Goal: Task Accomplishment & Management: Manage account settings

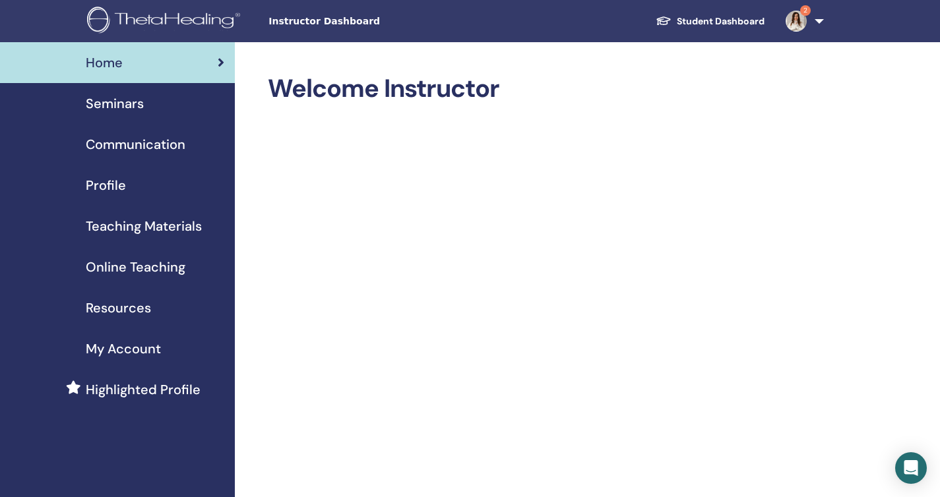
click at [123, 104] on span "Seminars" at bounding box center [115, 104] width 58 height 20
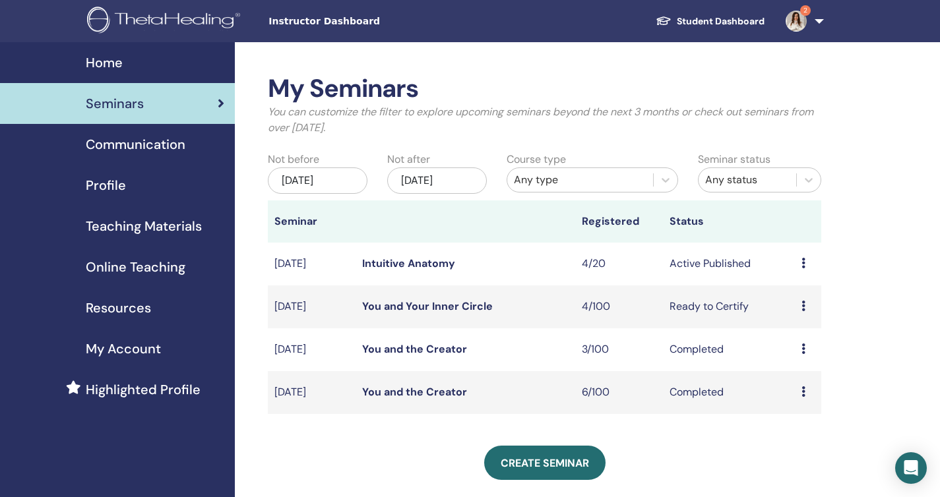
click at [802, 263] on icon at bounding box center [803, 263] width 4 height 11
click at [793, 293] on li "Edit" at bounding box center [798, 294] width 71 height 20
click at [422, 266] on link "Intuitive Anatomy" at bounding box center [408, 264] width 93 height 14
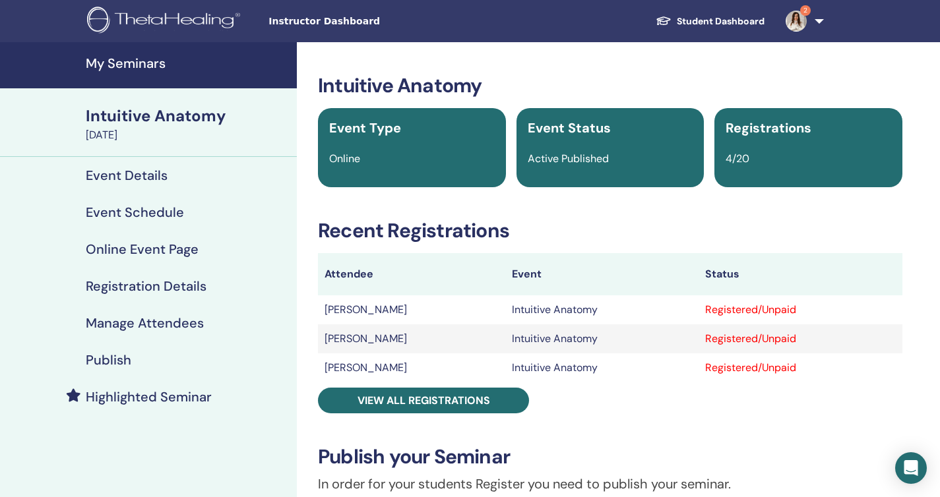
click at [137, 179] on h4 "Event Details" at bounding box center [127, 176] width 82 height 16
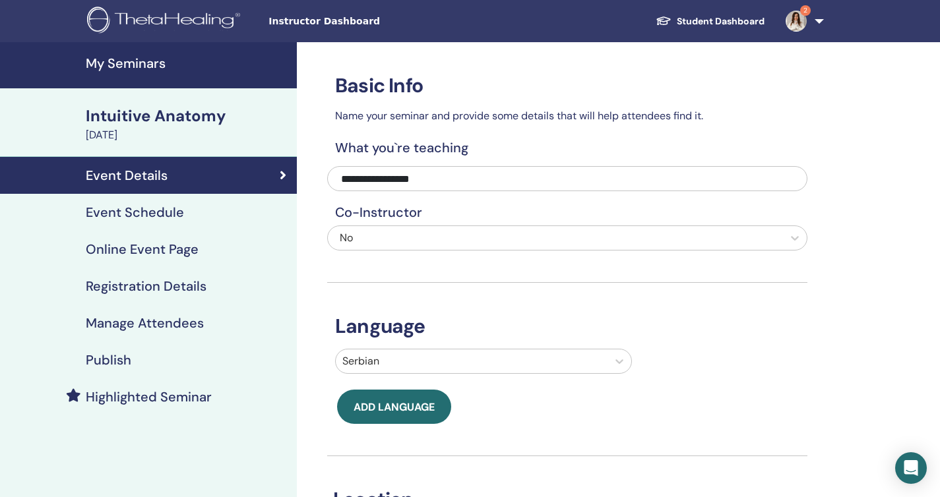
click at [175, 209] on h4 "Event Schedule" at bounding box center [135, 212] width 98 height 16
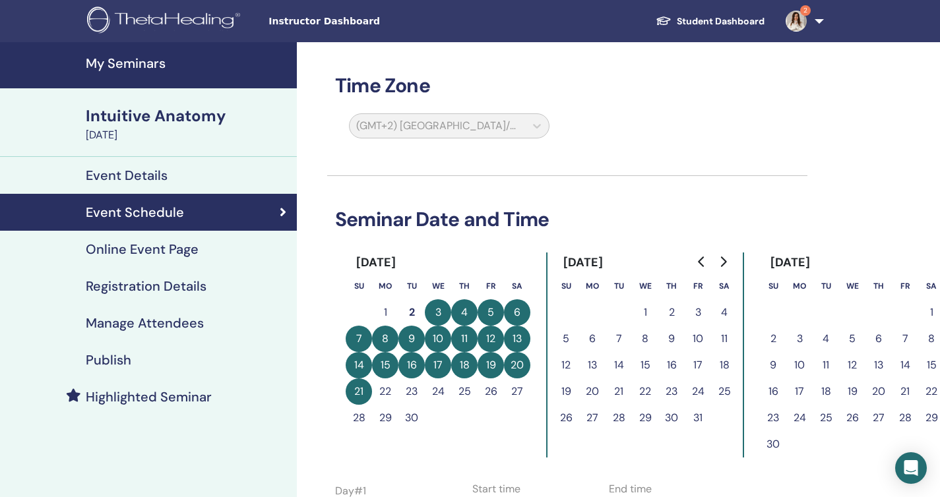
click at [177, 253] on h4 "Online Event Page" at bounding box center [142, 249] width 113 height 16
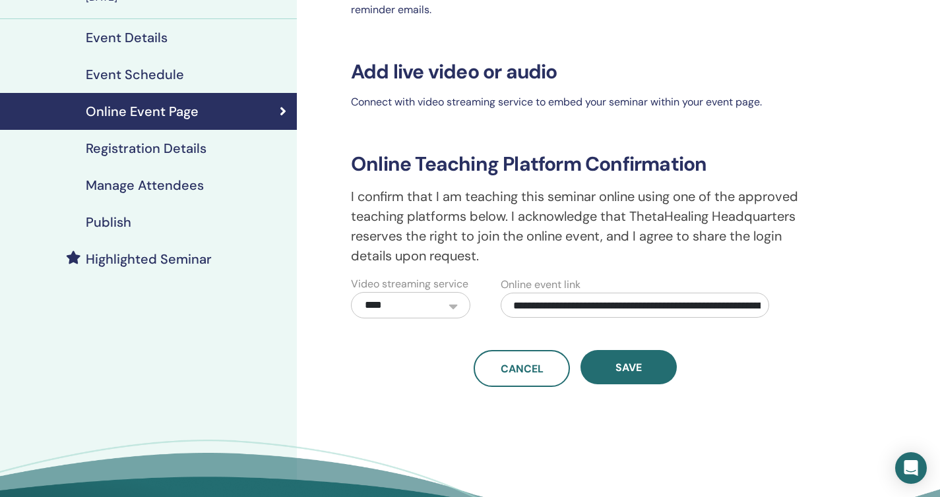
scroll to position [149, 0]
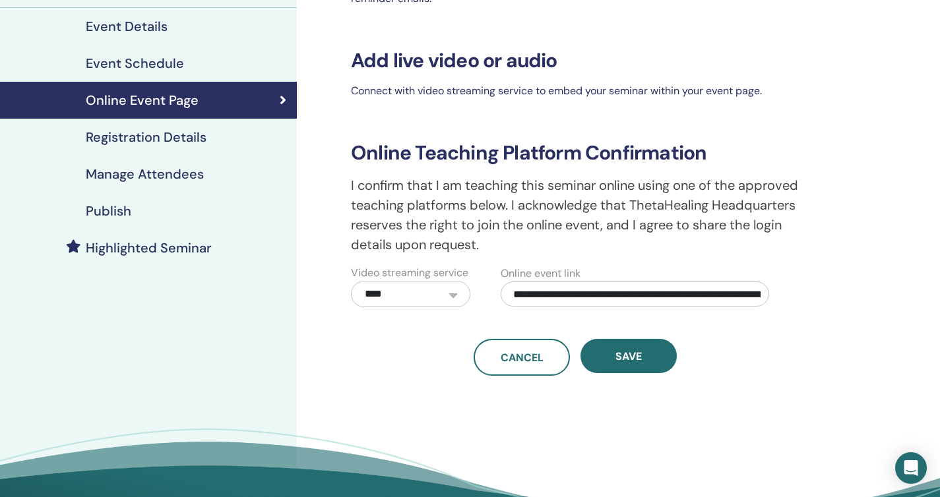
click at [174, 140] on h4 "Registration Details" at bounding box center [146, 137] width 121 height 16
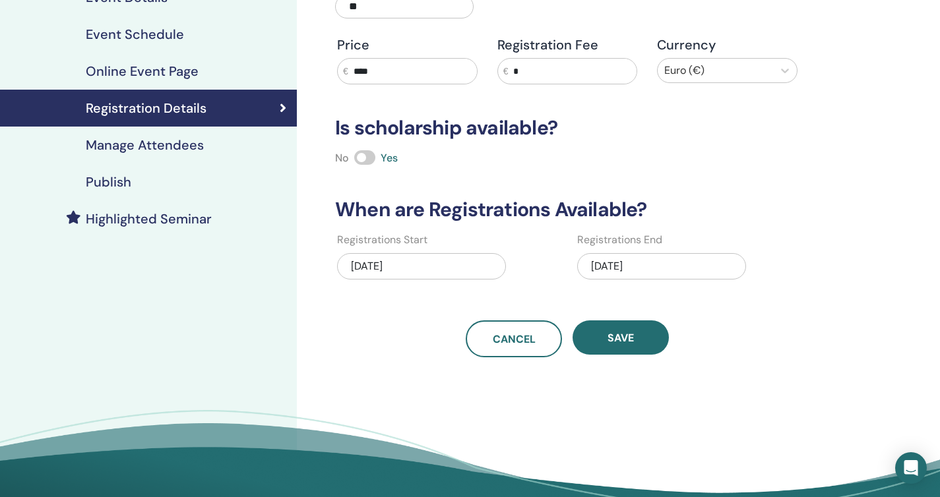
scroll to position [182, 0]
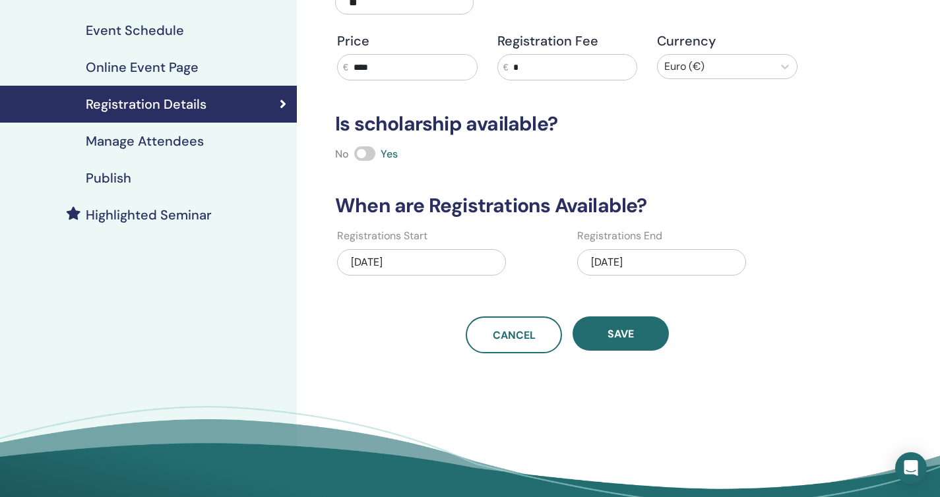
click at [640, 262] on div "09/01/2025" at bounding box center [661, 262] width 169 height 26
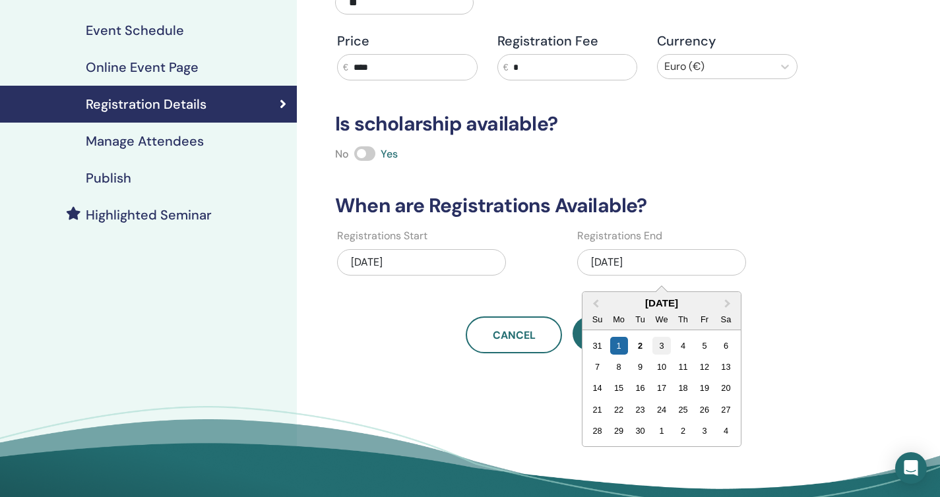
click at [661, 346] on div "3" at bounding box center [661, 346] width 18 height 18
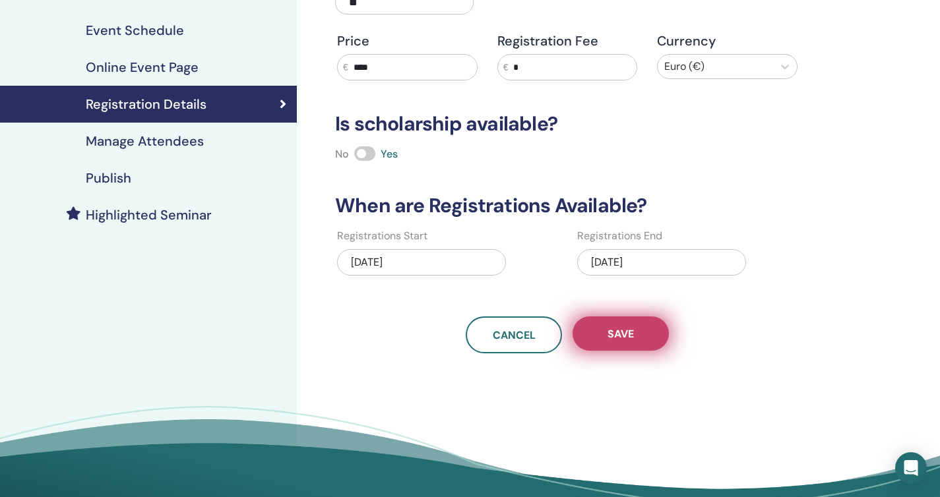
click at [636, 336] on button "Save" at bounding box center [620, 334] width 96 height 34
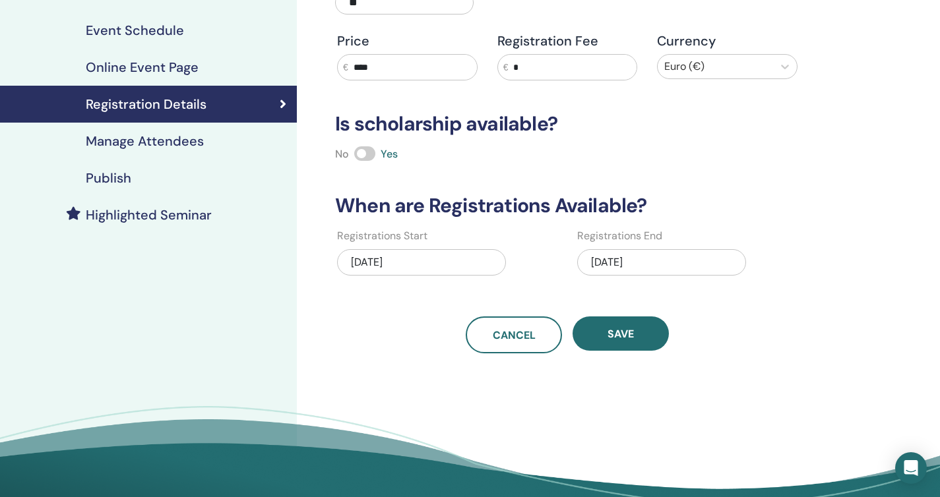
click at [636, 336] on button "Save" at bounding box center [620, 334] width 96 height 34
click at [168, 69] on h4 "Online Event Page" at bounding box center [142, 67] width 113 height 16
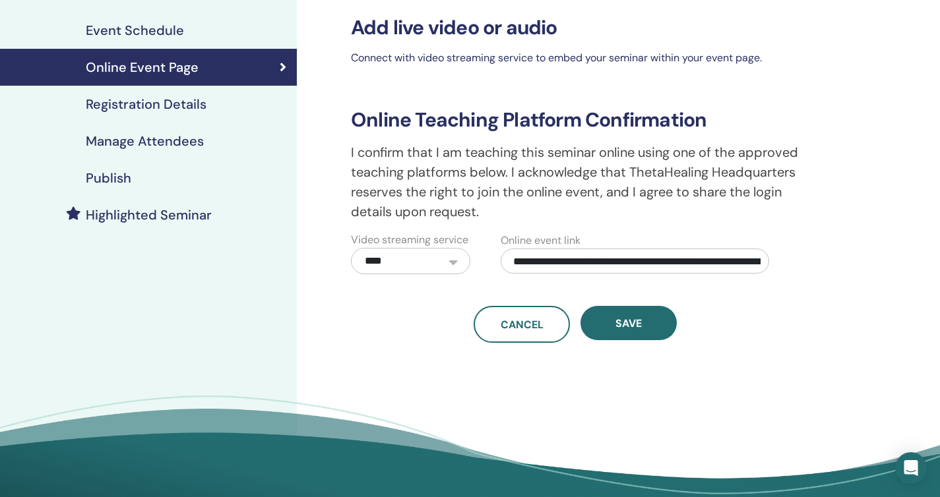
click at [168, 26] on h4 "Event Schedule" at bounding box center [135, 30] width 98 height 16
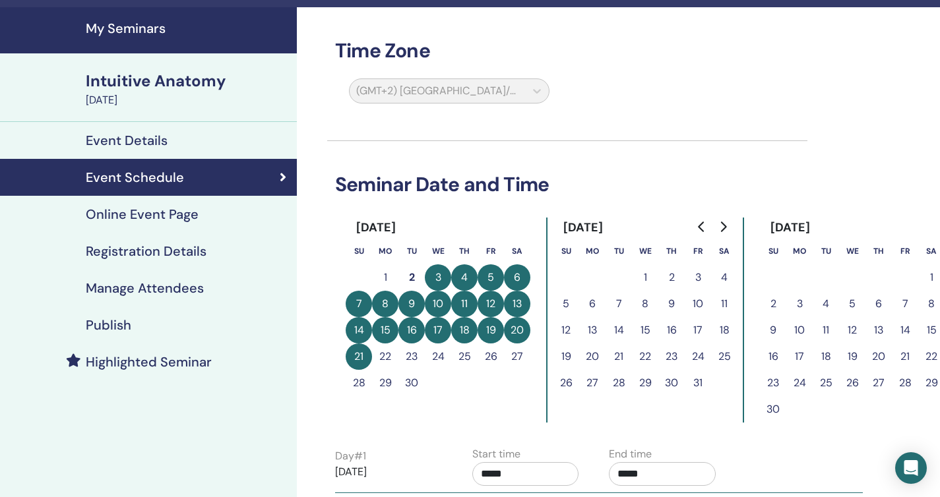
scroll to position [-3, 0]
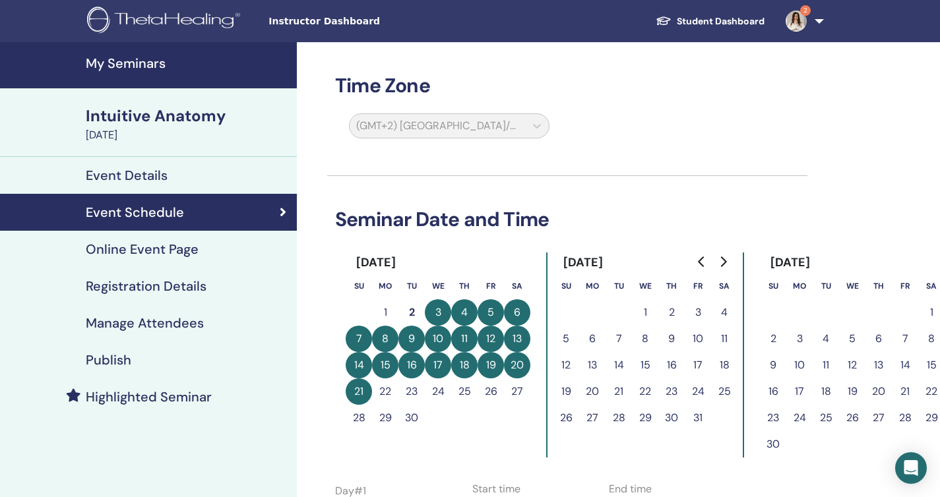
click at [518, 134] on div "(GMT+2) Europe/Belgrade" at bounding box center [449, 128] width 216 height 30
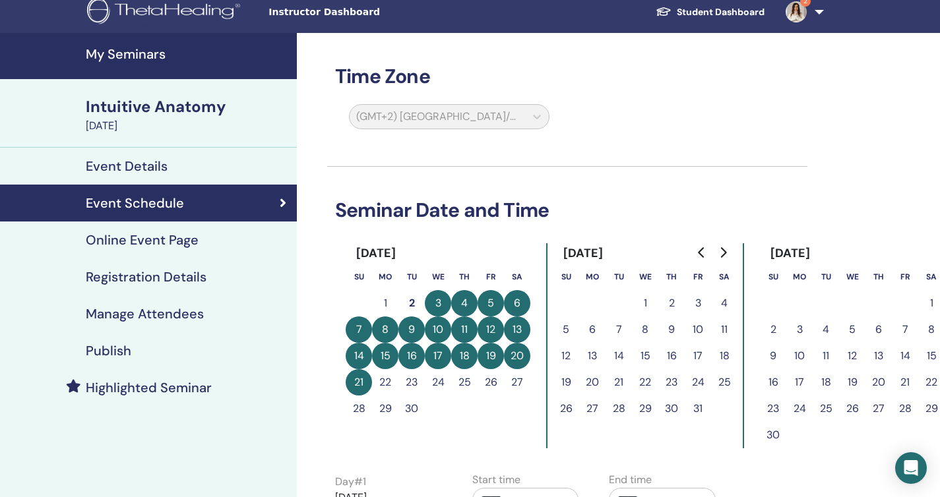
scroll to position [0, 0]
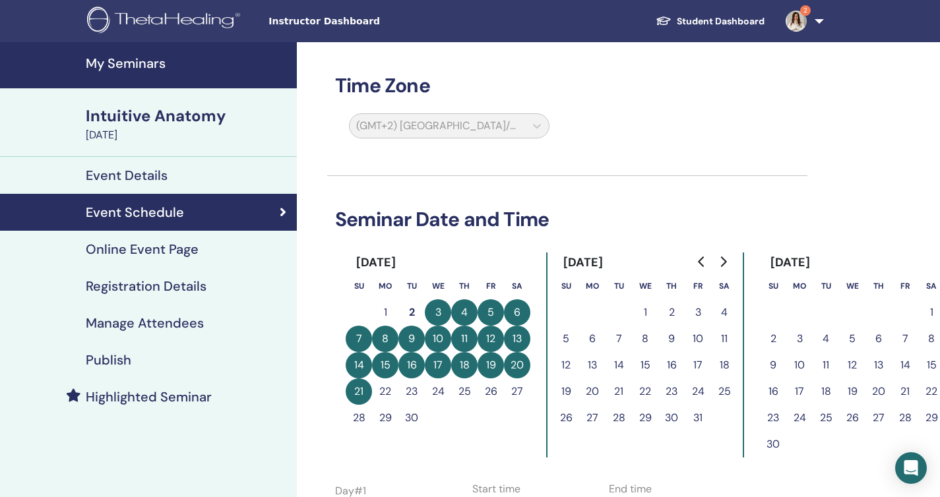
click at [137, 288] on h4 "Registration Details" at bounding box center [146, 286] width 121 height 16
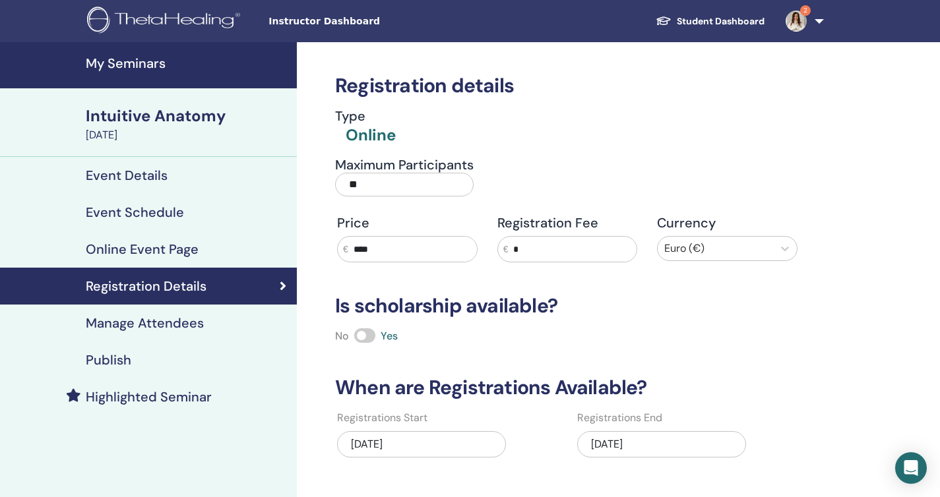
click at [364, 331] on span at bounding box center [364, 335] width 21 height 15
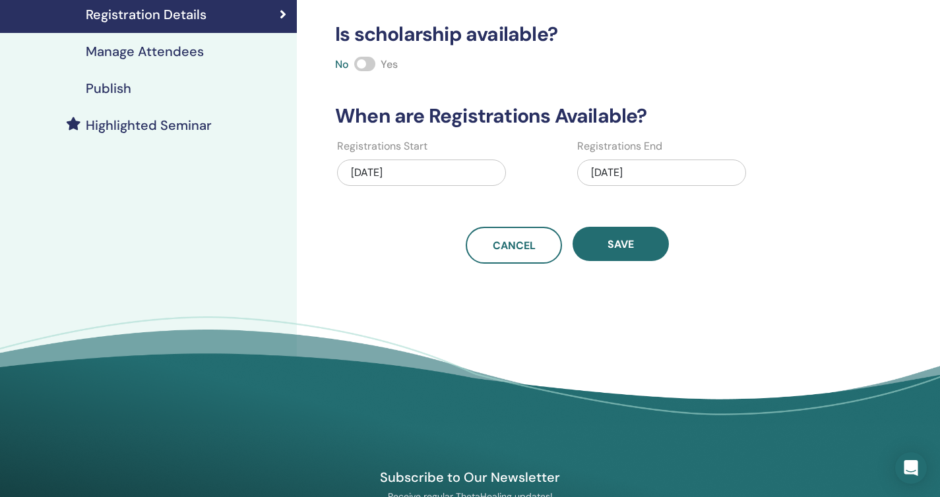
scroll to position [305, 0]
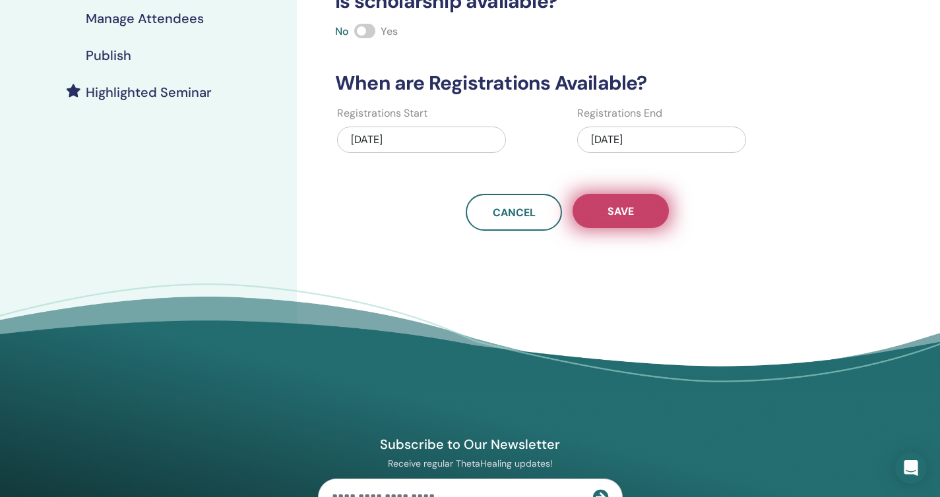
click at [614, 208] on span "Save" at bounding box center [620, 211] width 26 height 14
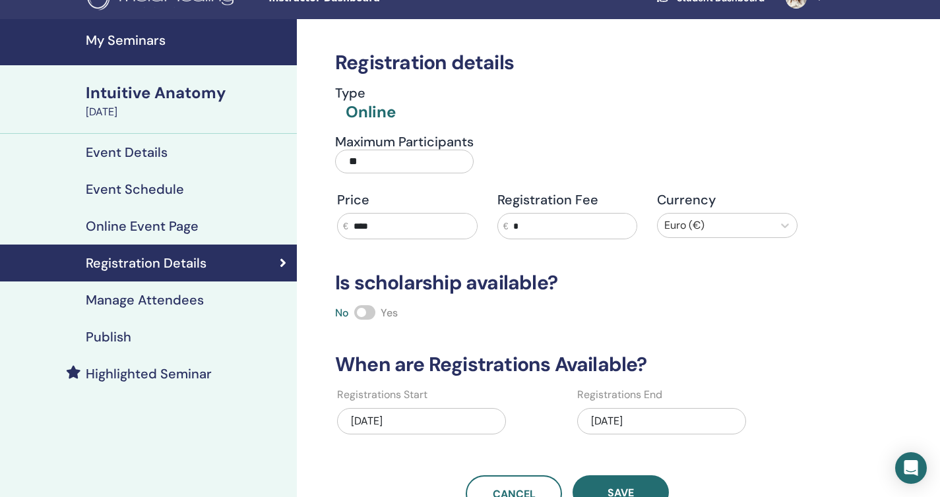
scroll to position [12, 0]
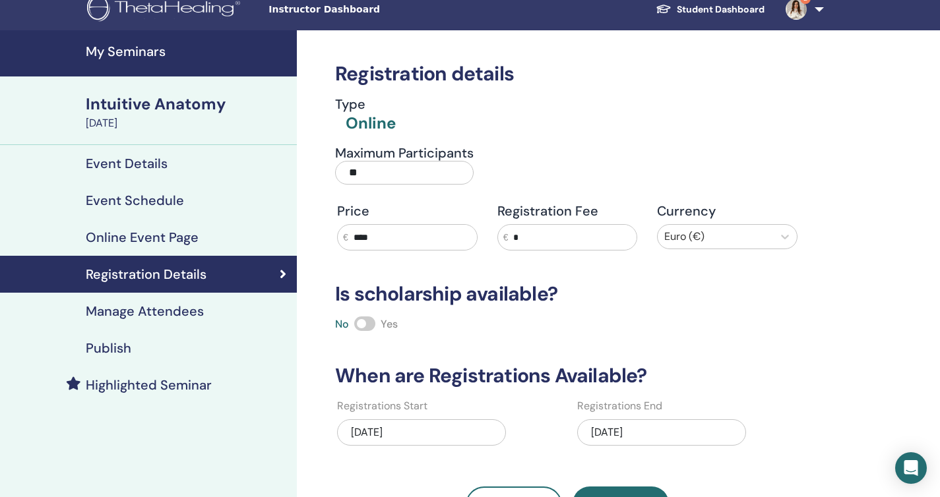
click at [176, 111] on div "Intuitive Anatomy" at bounding box center [187, 104] width 203 height 22
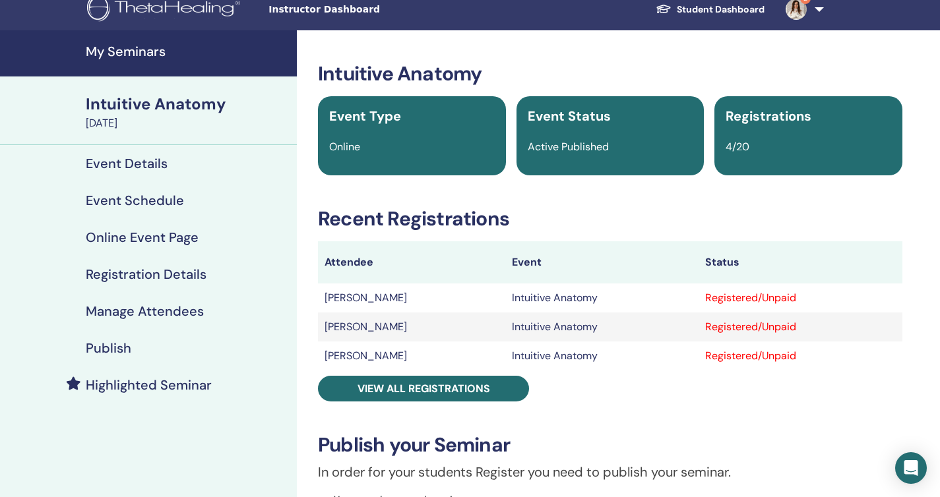
click at [148, 166] on h4 "Event Details" at bounding box center [127, 164] width 82 height 16
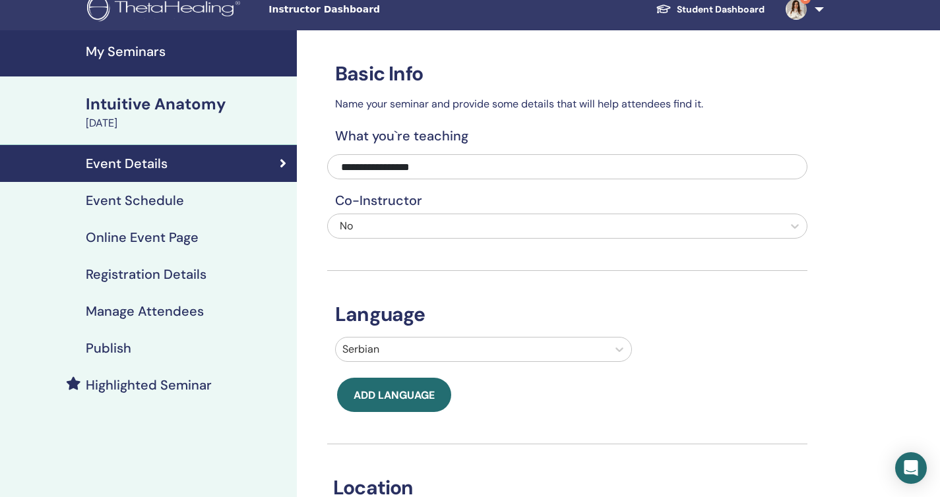
click at [141, 200] on h4 "Event Schedule" at bounding box center [135, 201] width 98 height 16
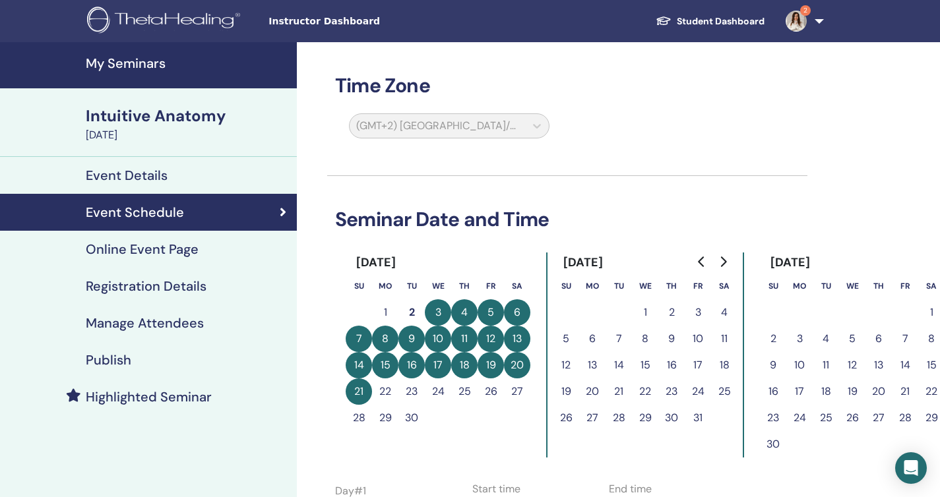
click at [790, 28] on img at bounding box center [795, 21] width 21 height 21
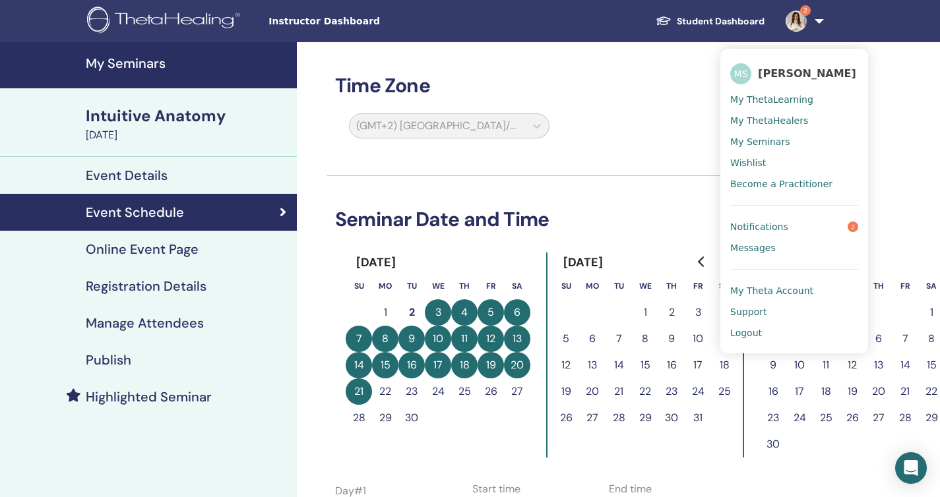
click at [771, 225] on span "Notifications" at bounding box center [759, 227] width 58 height 12
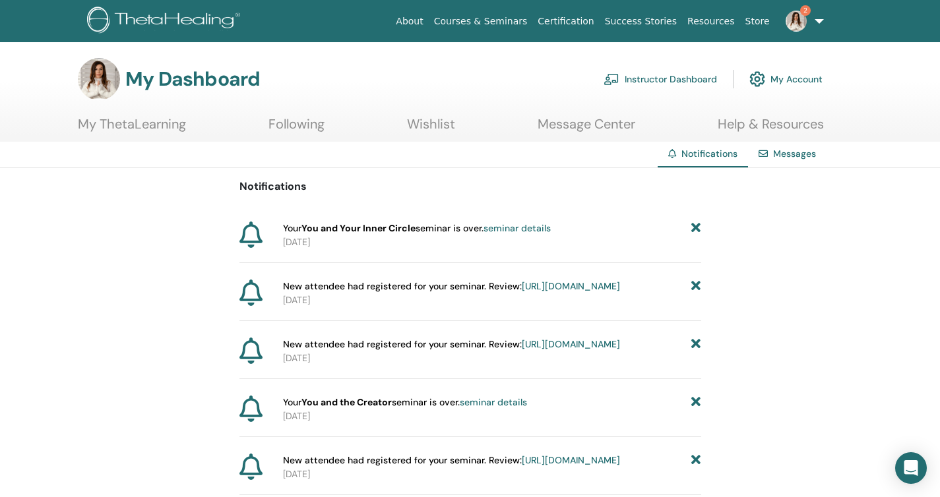
click at [486, 22] on link "Courses & Seminars" at bounding box center [481, 21] width 104 height 24
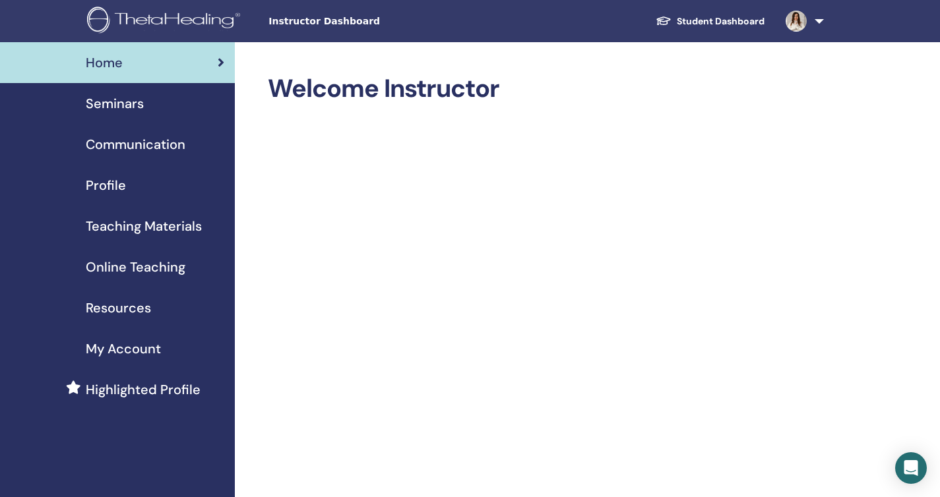
click at [342, 24] on span "Instructor Dashboard" at bounding box center [367, 22] width 198 height 14
click at [326, 24] on span "Instructor Dashboard" at bounding box center [367, 22] width 198 height 14
click at [156, 104] on div "Seminars" at bounding box center [118, 104] width 214 height 20
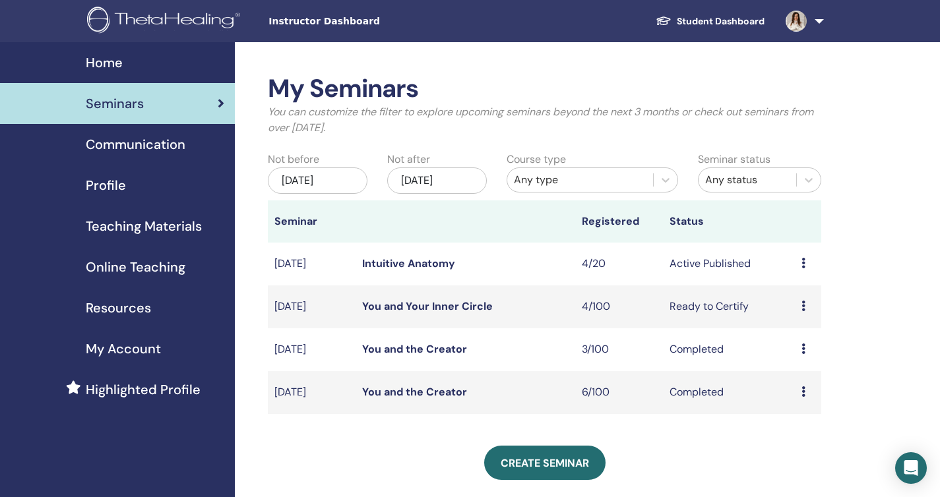
click at [421, 262] on link "Intuitive Anatomy" at bounding box center [408, 264] width 93 height 14
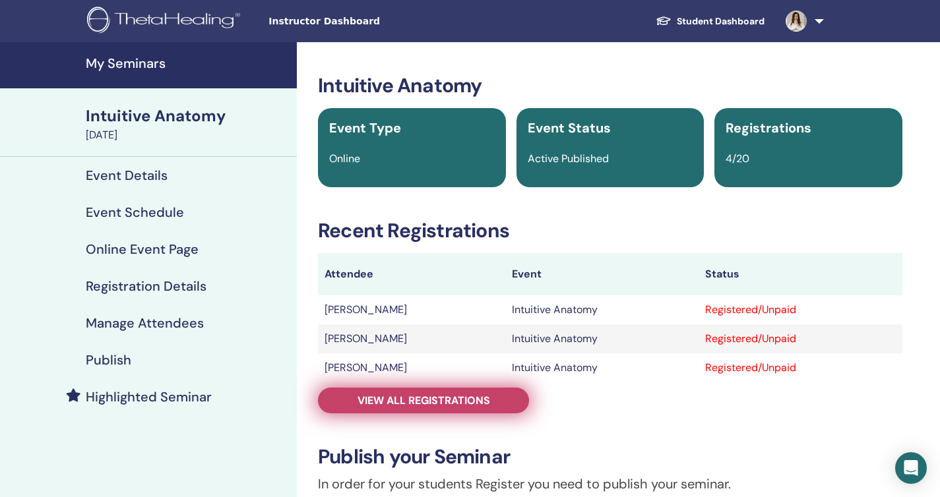
click at [412, 398] on span "View all registrations" at bounding box center [423, 401] width 133 height 14
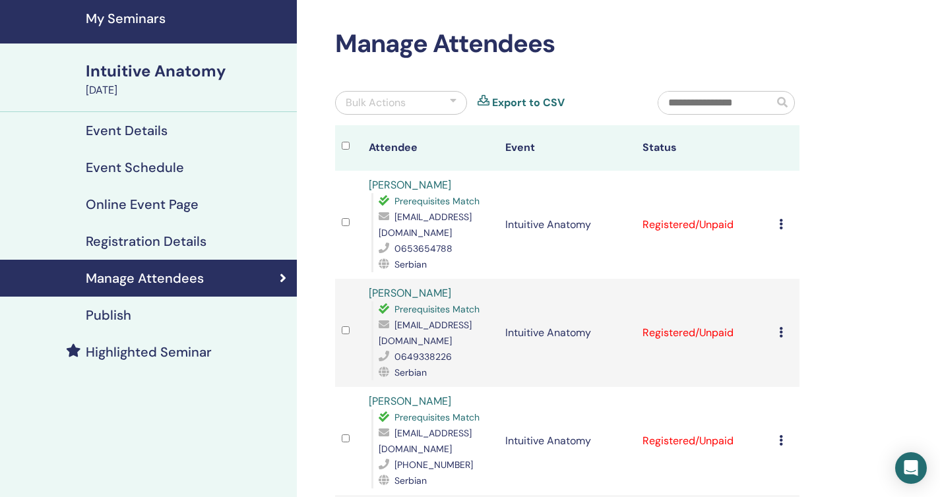
scroll to position [40, 0]
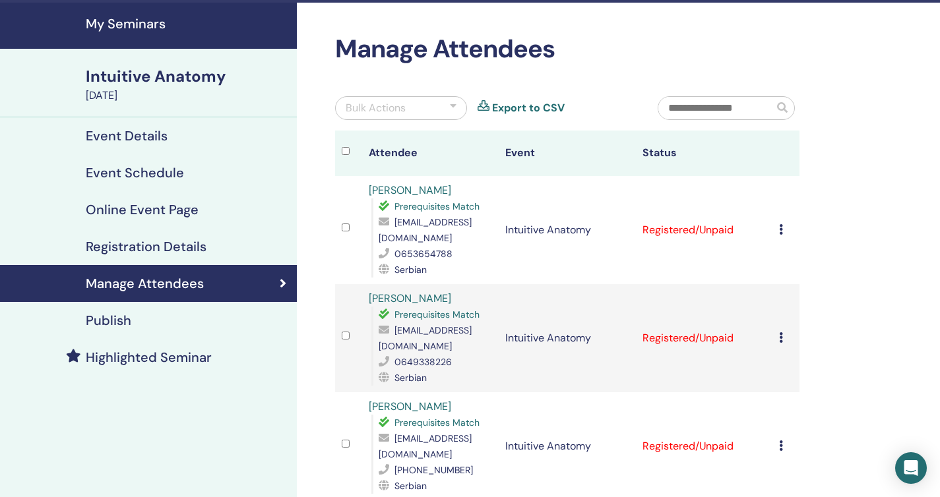
click at [160, 241] on h4 "Registration Details" at bounding box center [146, 247] width 121 height 16
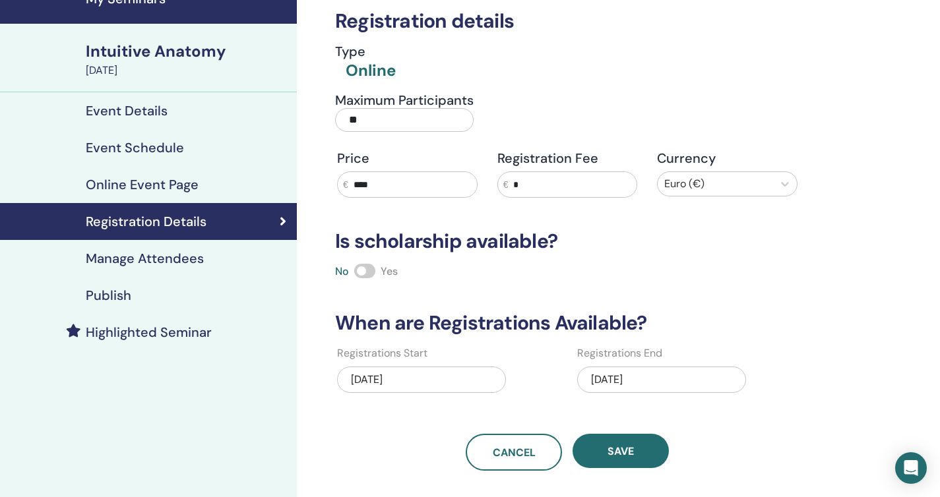
scroll to position [54, 0]
